Goal: Find specific page/section

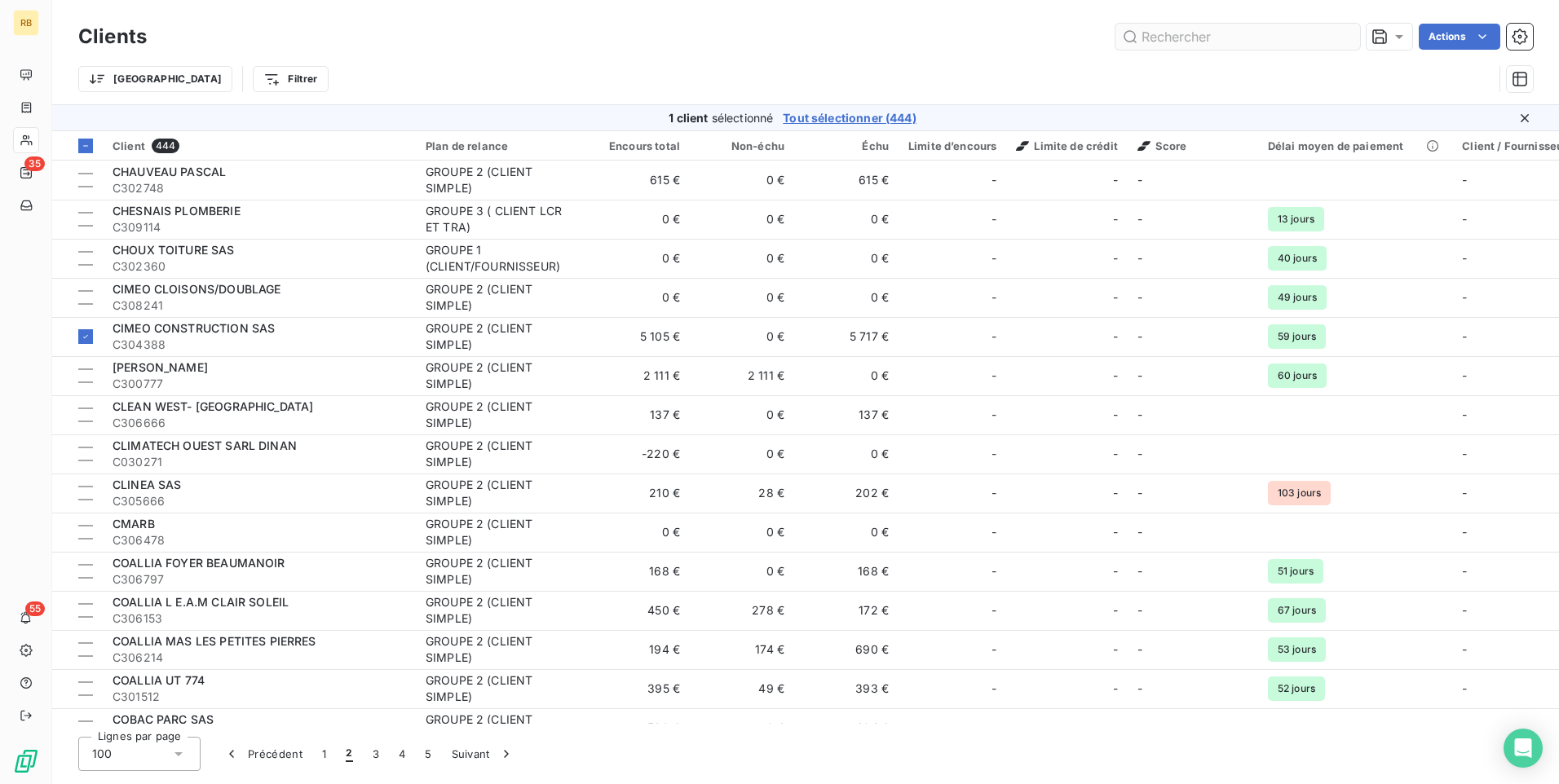
click at [1240, 41] on input "text" at bounding box center [1238, 36] width 245 height 26
click at [1163, 38] on input "text" at bounding box center [1238, 36] width 245 height 26
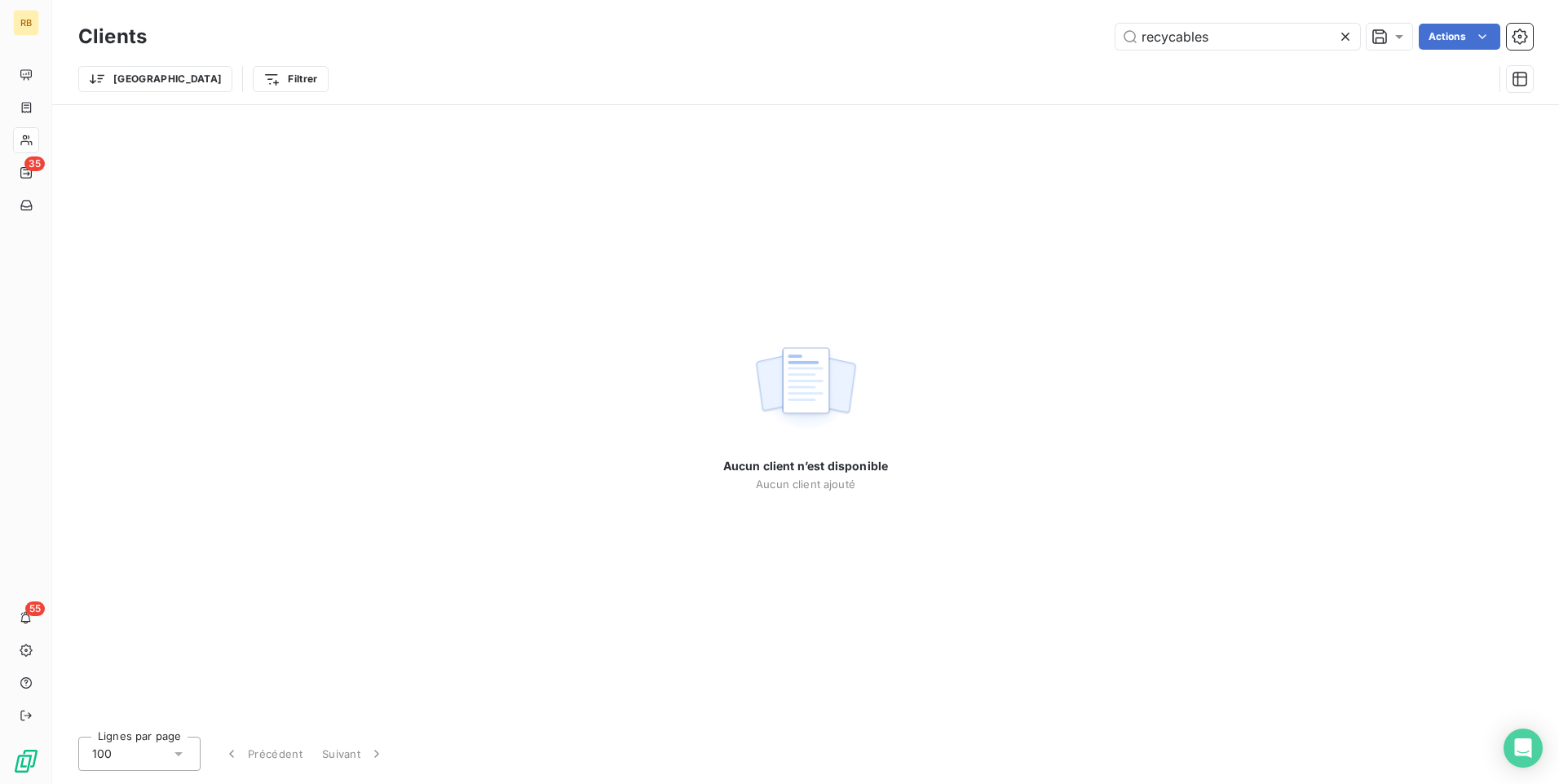
type input "recycables"
click at [1412, 181] on div "Aucun client n’est disponible Aucun client ajouté" at bounding box center [805, 414] width 1507 height 618
click at [1281, 26] on input "recycables" at bounding box center [1238, 36] width 245 height 26
drag, startPoint x: 1281, startPoint y: 26, endPoint x: 1065, endPoint y: 40, distance: 216.5
click at [1065, 40] on div "recycables Actions" at bounding box center [849, 36] width 1366 height 26
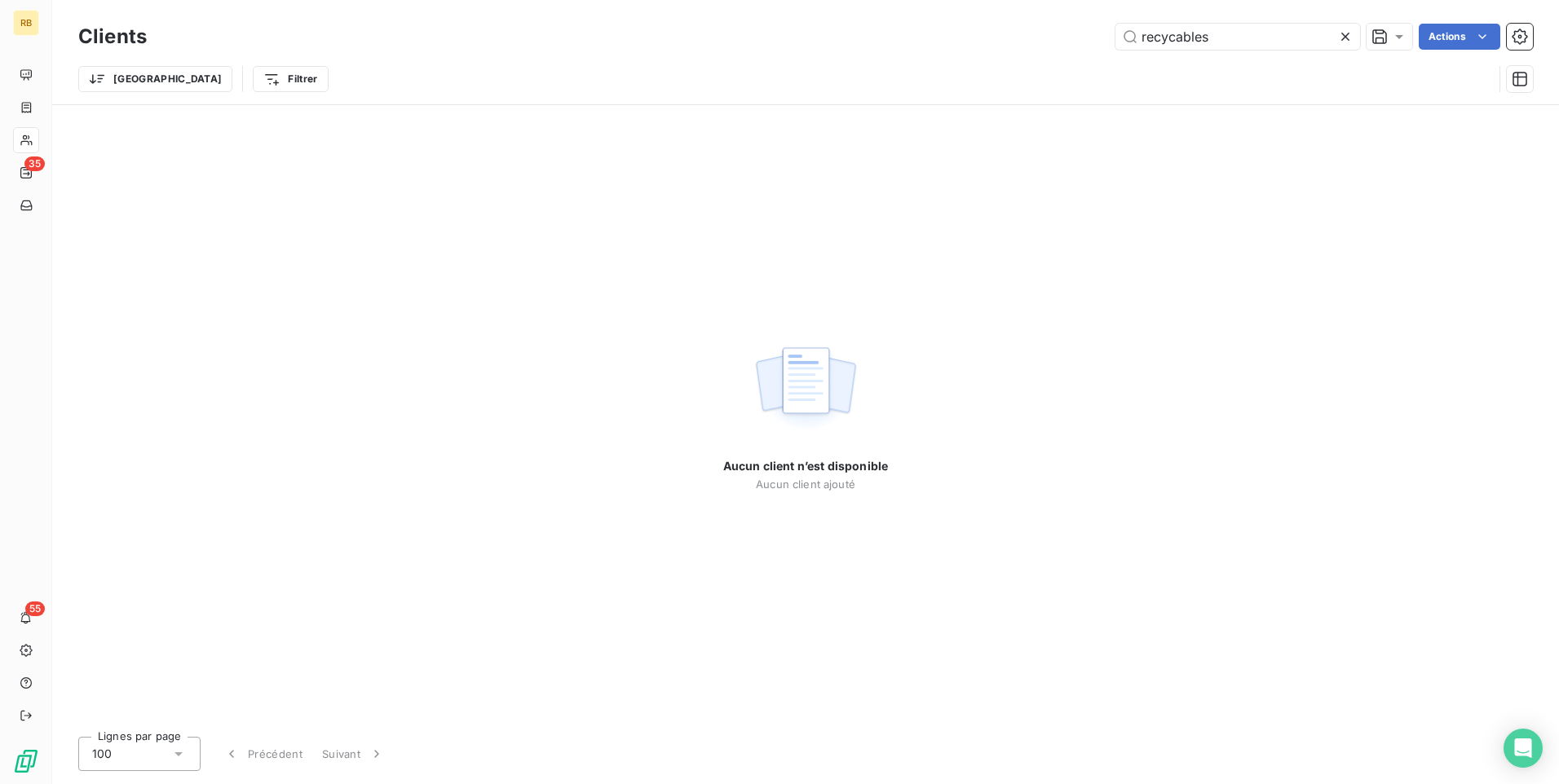
click at [1343, 32] on icon at bounding box center [1345, 36] width 16 height 16
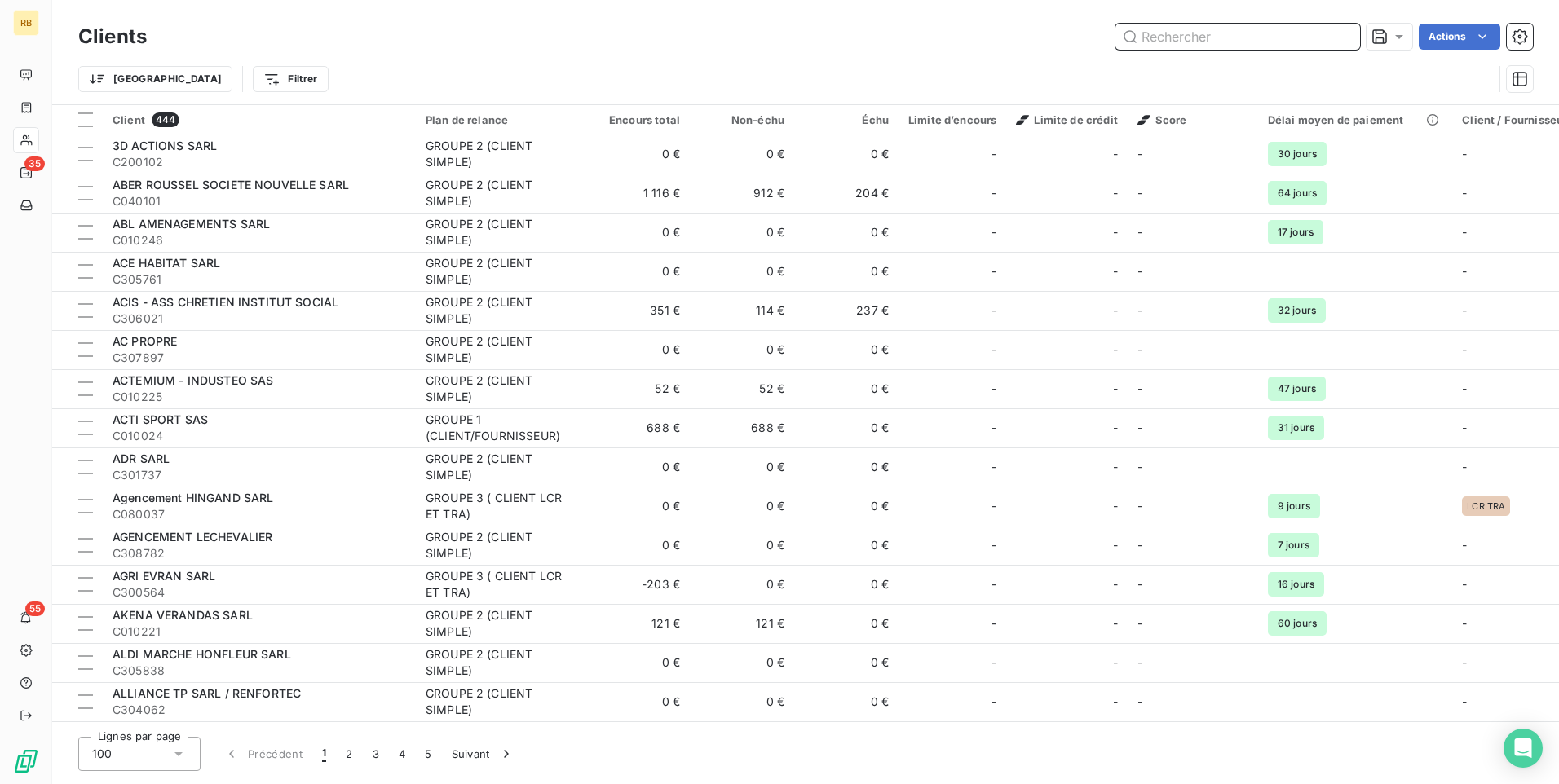
click at [1248, 38] on input "text" at bounding box center [1238, 36] width 245 height 26
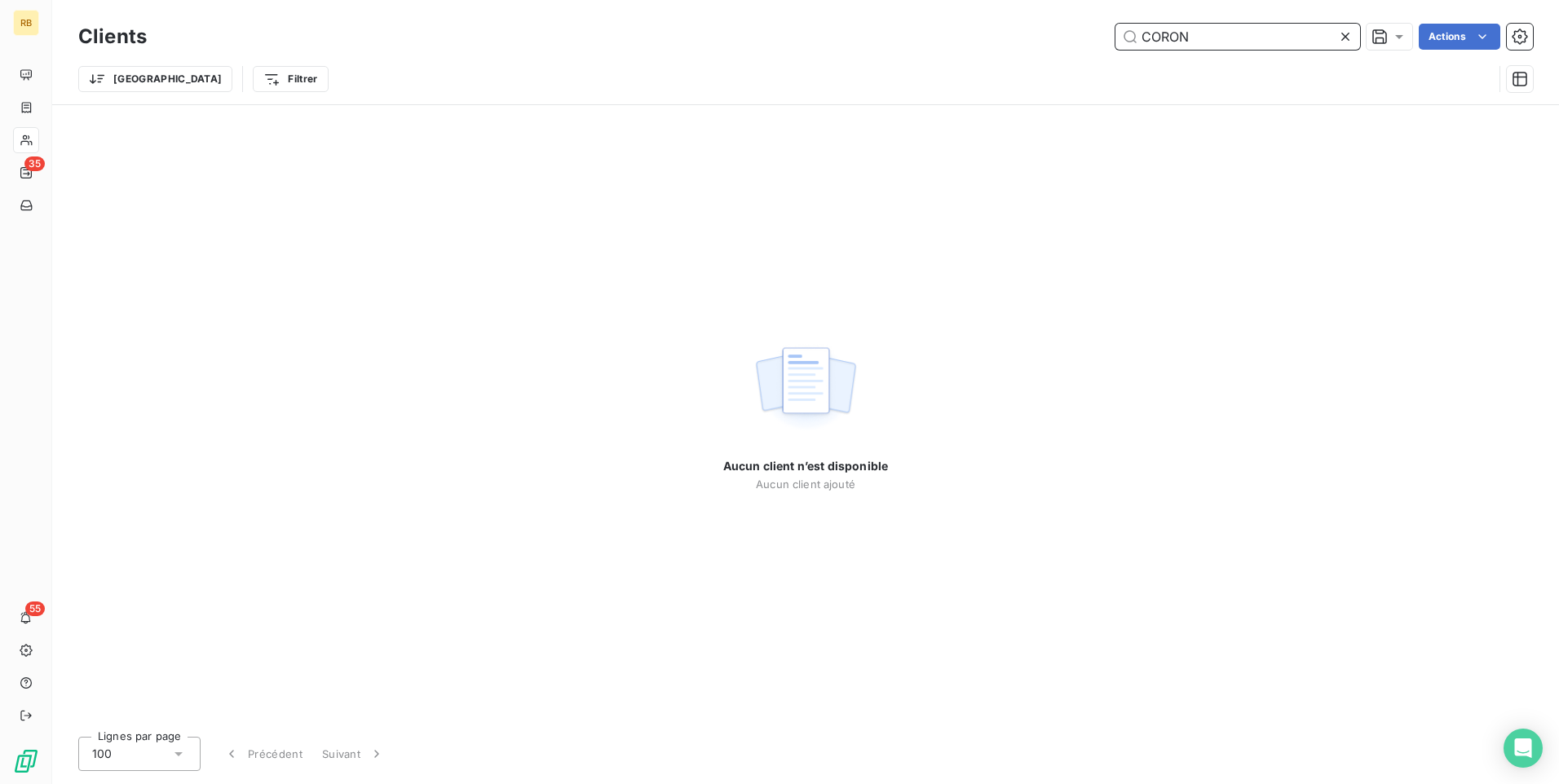
type input "CORON"
click at [1444, 34] on html "RB 35 55 Clients CORON Actions Propriétés Clients Voir le tableau de bord (0 cl…" at bounding box center [779, 392] width 1559 height 784
click at [1155, 604] on html "RB 35 55 Clients CORON Actions Trier Filtrer Aucun client n’est disponible Aucu…" at bounding box center [779, 392] width 1559 height 784
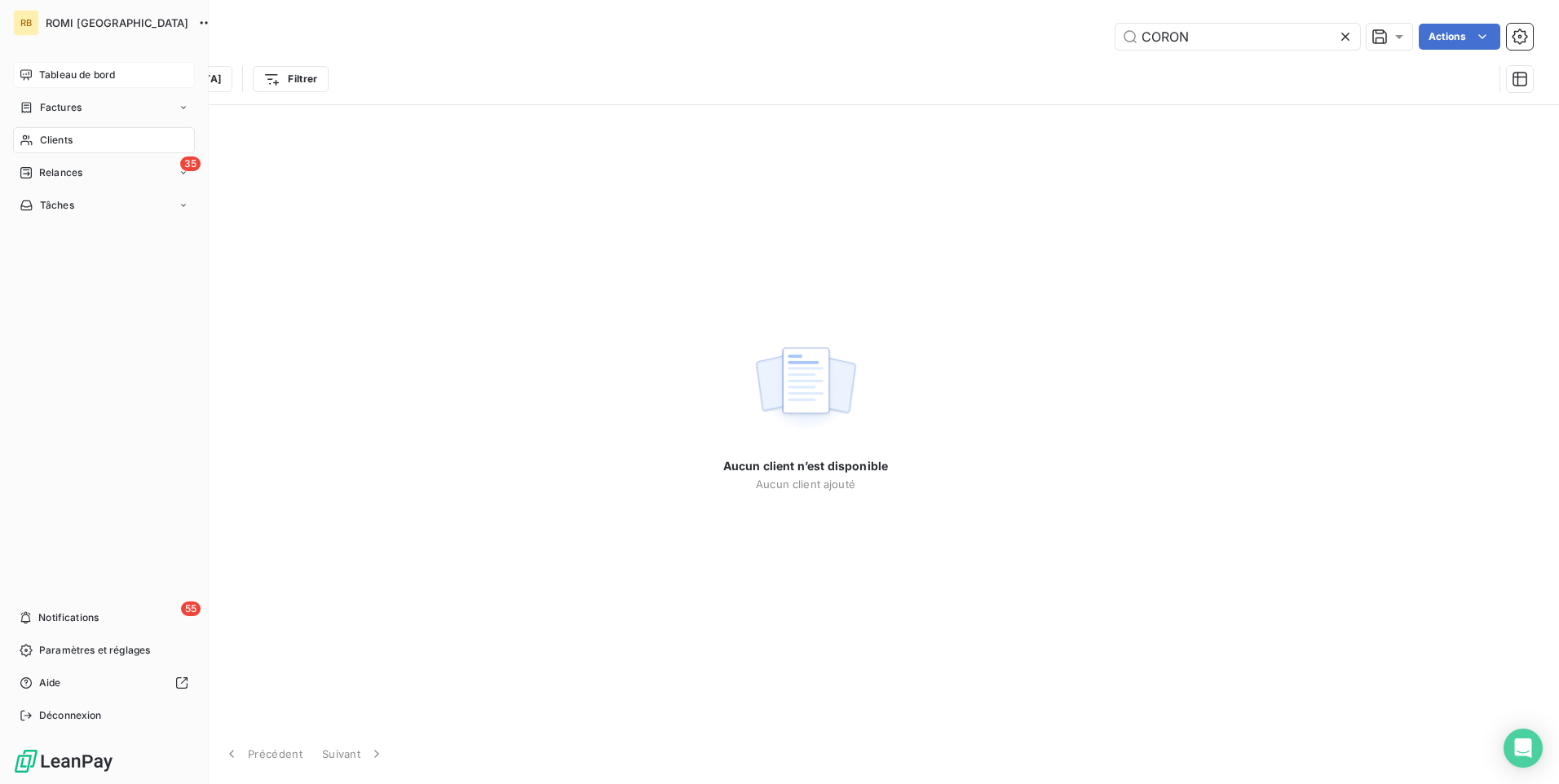
click at [47, 77] on span "Tableau de bord" at bounding box center [76, 75] width 75 height 15
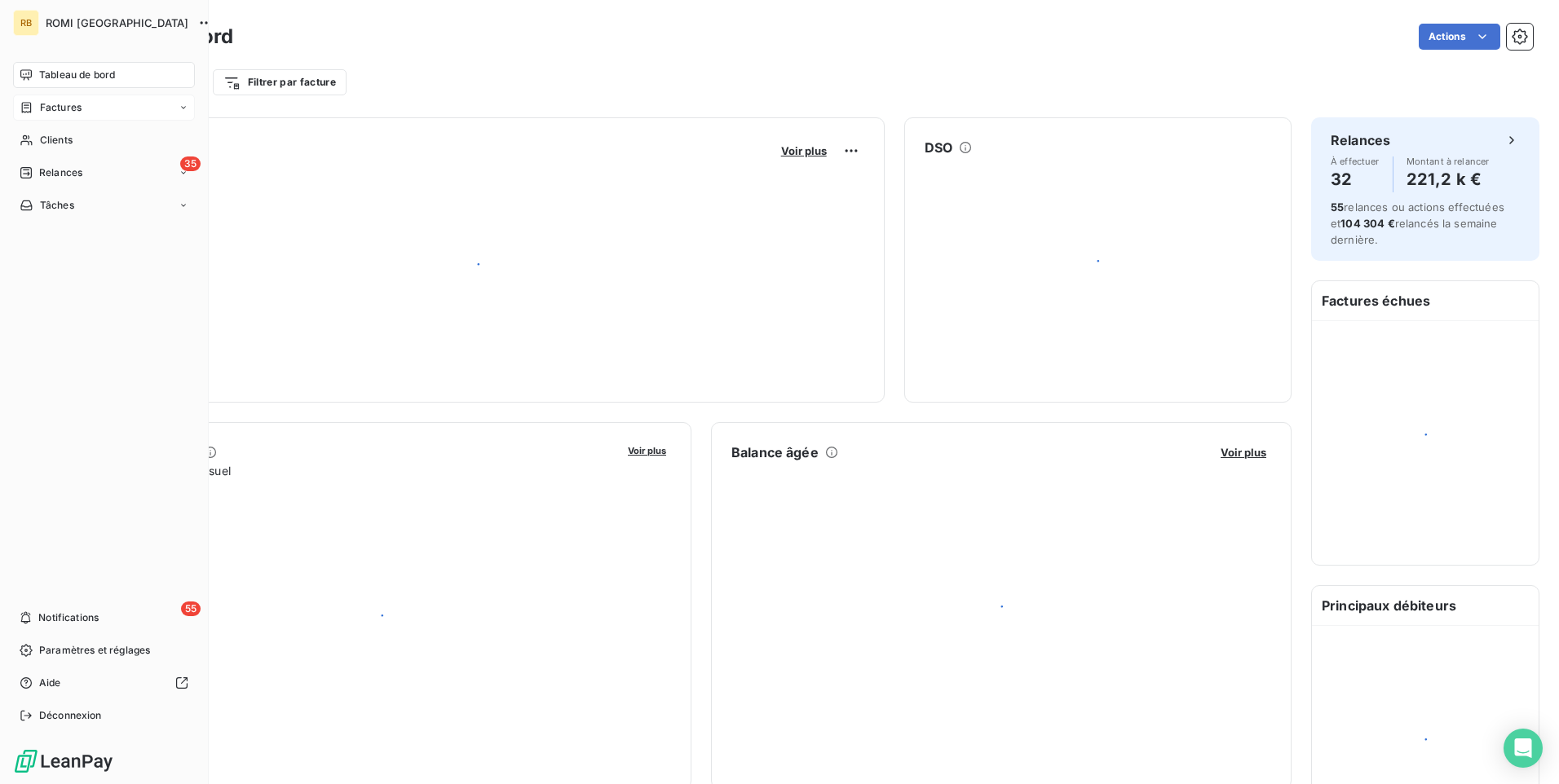
click at [54, 111] on span "Factures" at bounding box center [61, 108] width 42 height 15
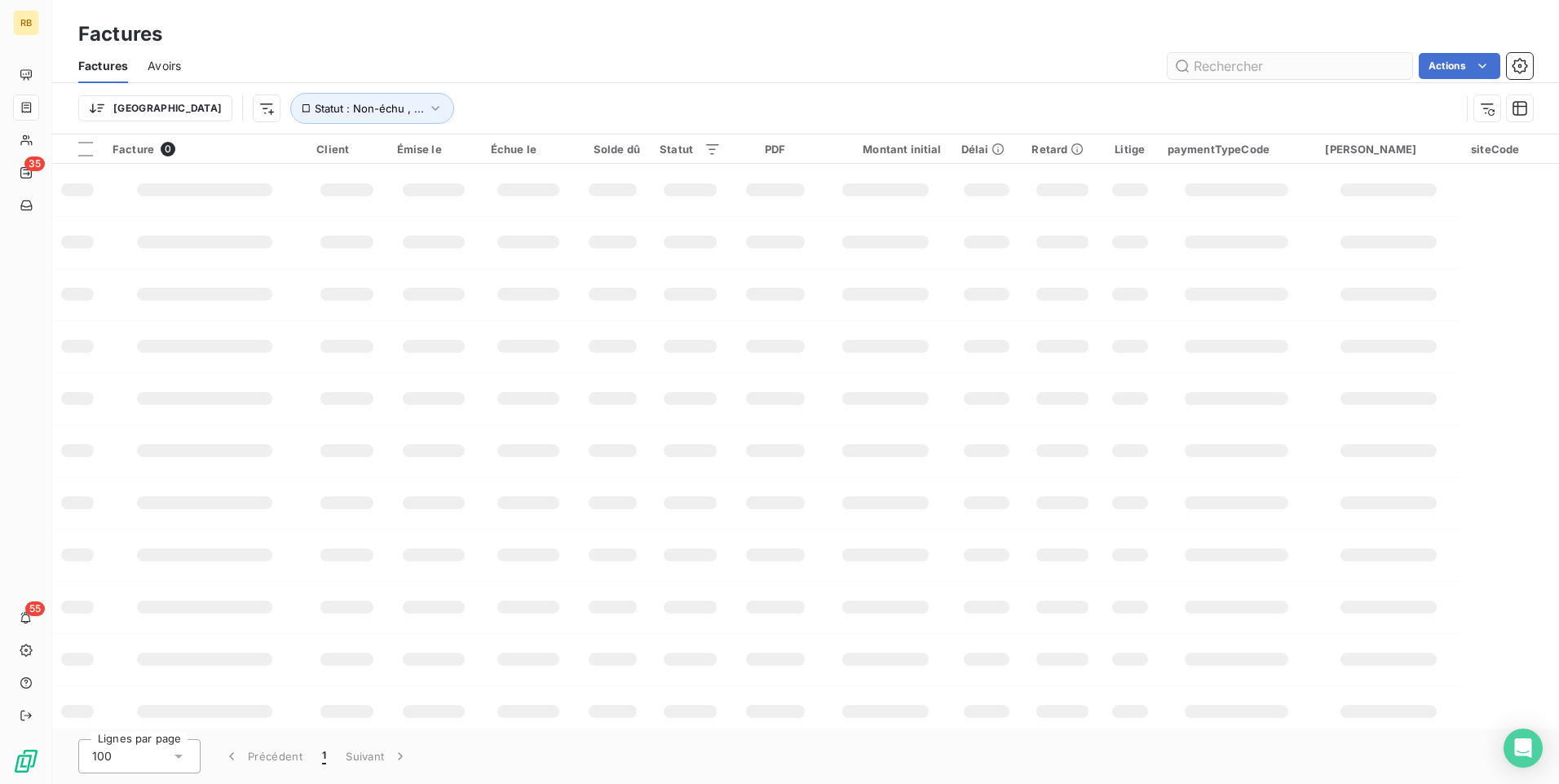
click at [1254, 68] on input "text" at bounding box center [1290, 66] width 245 height 26
type input "REC"
